Goal: Information Seeking & Learning: Check status

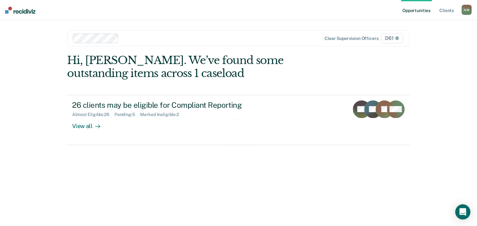
click at [147, 37] on div at bounding box center [212, 37] width 183 height 7
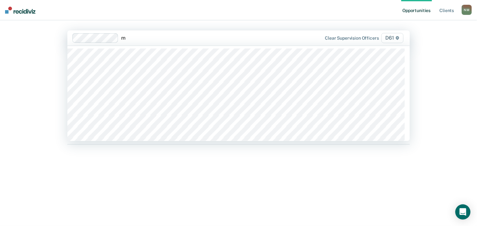
type input "ma"
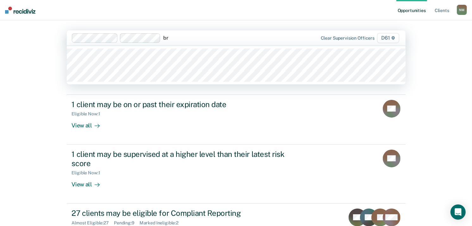
type input "bra"
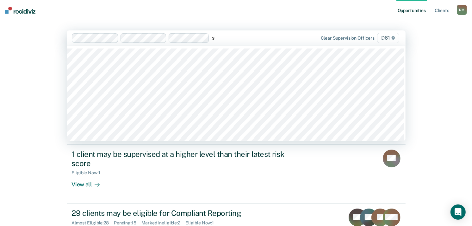
type input "st"
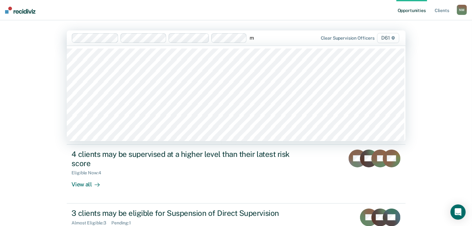
type input "mo"
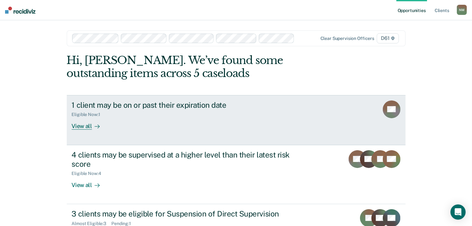
click at [150, 114] on div "Eligible Now : 1" at bounding box center [183, 113] width 222 height 8
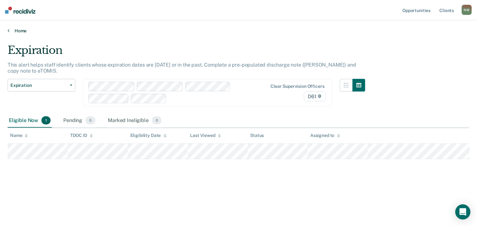
click at [15, 29] on link "Home" at bounding box center [239, 31] width 462 height 6
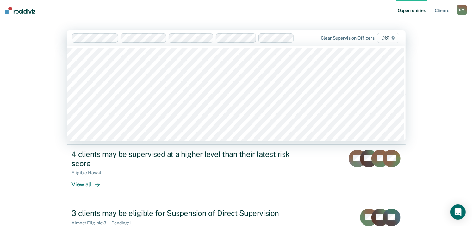
click at [301, 43] on div at bounding box center [187, 37] width 230 height 9
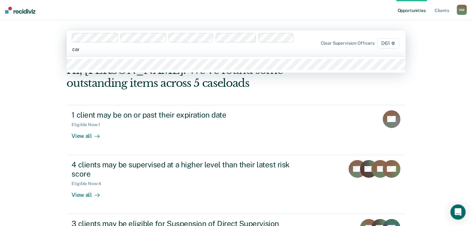
type input "[PERSON_NAME]"
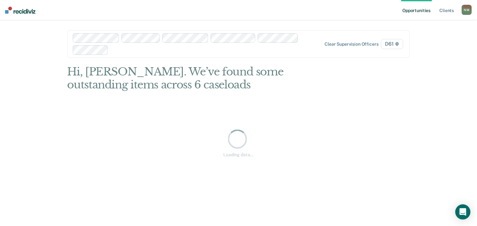
click at [172, 102] on div "Loading data..." at bounding box center [238, 142] width 343 height 155
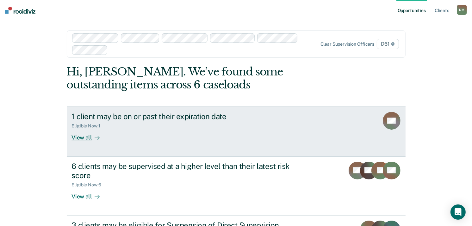
click at [164, 127] on div "Eligible Now : 1" at bounding box center [183, 125] width 222 height 8
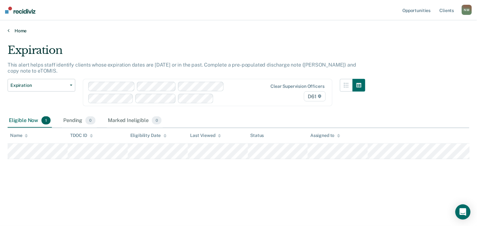
click at [20, 29] on link "Home" at bounding box center [239, 31] width 462 height 6
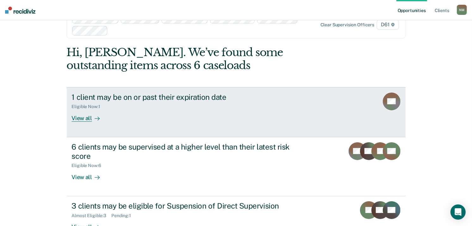
scroll to position [35, 0]
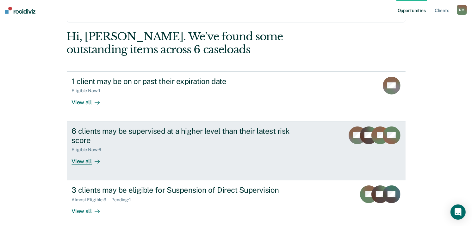
click at [193, 147] on div "Eligible Now : 6" at bounding box center [183, 148] width 222 height 8
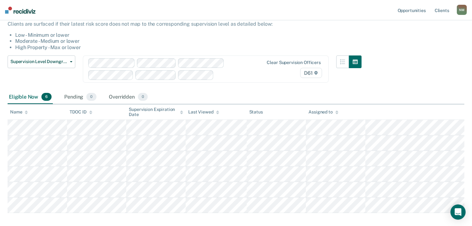
scroll to position [70, 0]
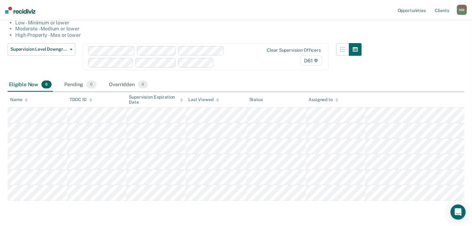
click at [328, 97] on div "Assigned to" at bounding box center [323, 99] width 30 height 5
